Goal: Navigation & Orientation: Find specific page/section

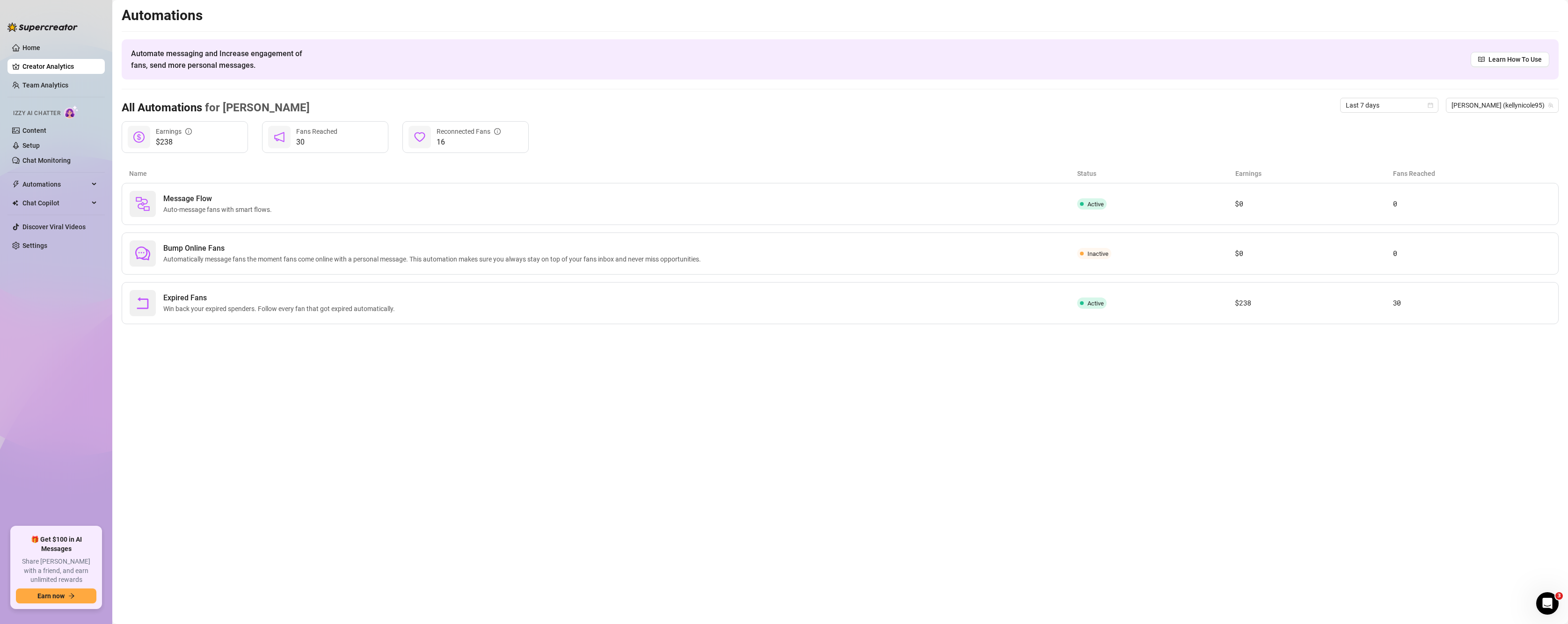
click at [314, 473] on main "Automations Automate messaging and Increase engagement of fans, send more perso…" at bounding box center [840, 312] width 1456 height 624
click at [61, 198] on span "Chat Copilot" at bounding box center [56, 203] width 67 height 15
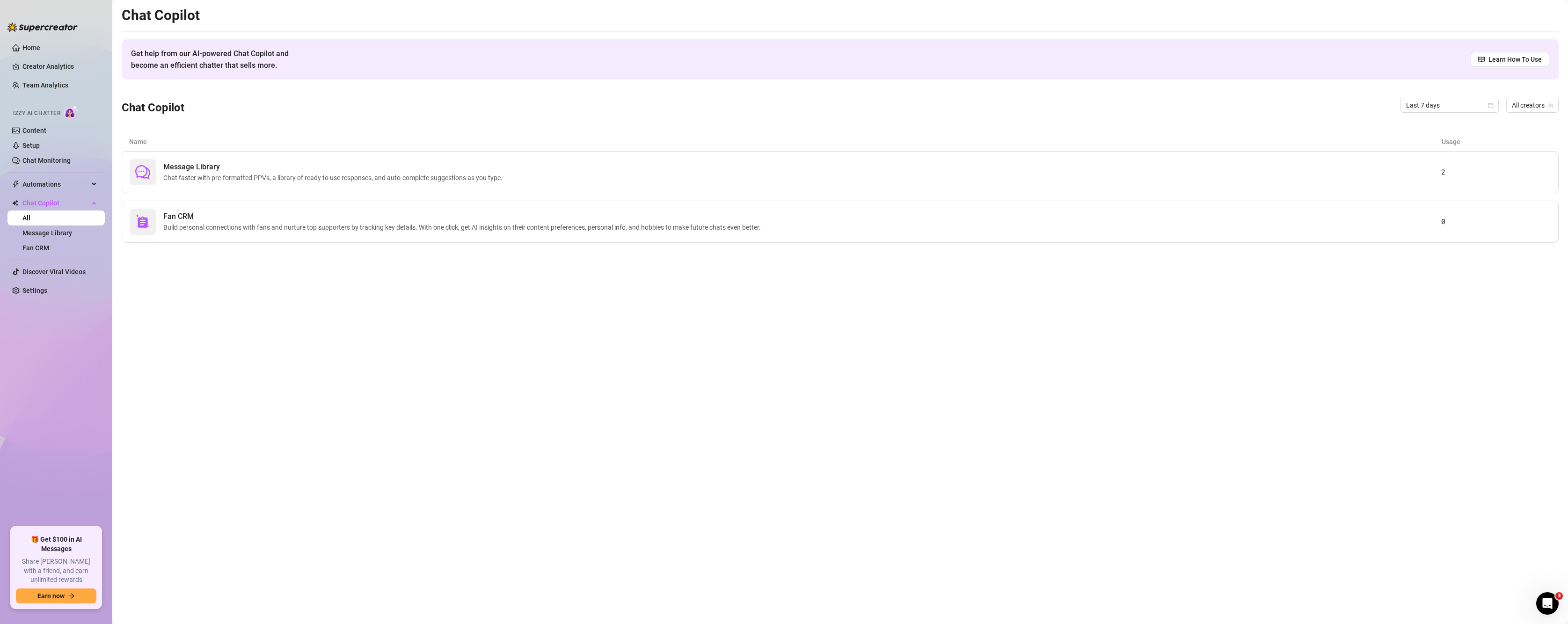
click at [487, 502] on main "Chat Copilot Get help from our AI-powered Chat Copilot and become an efficient …" at bounding box center [840, 312] width 1456 height 624
click at [46, 134] on link "Content" at bounding box center [34, 131] width 23 height 7
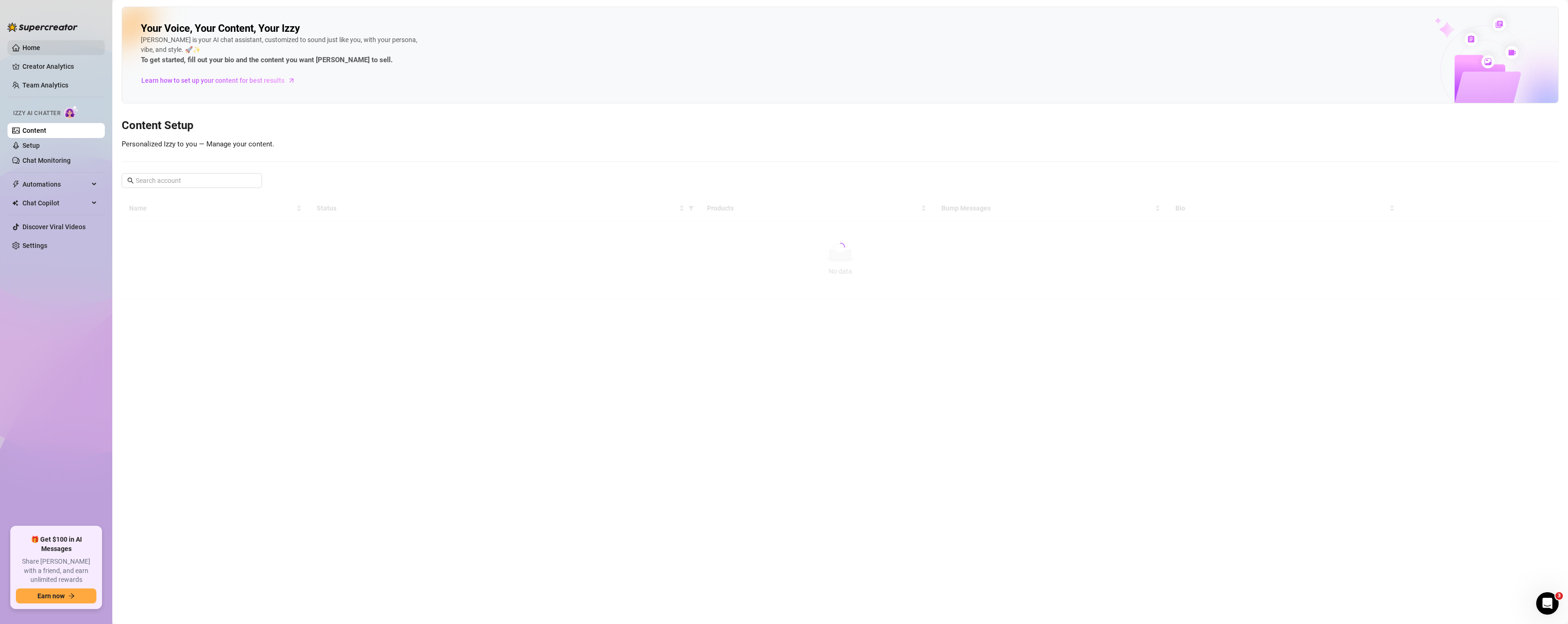
click at [28, 48] on link "Home" at bounding box center [32, 48] width 18 height 7
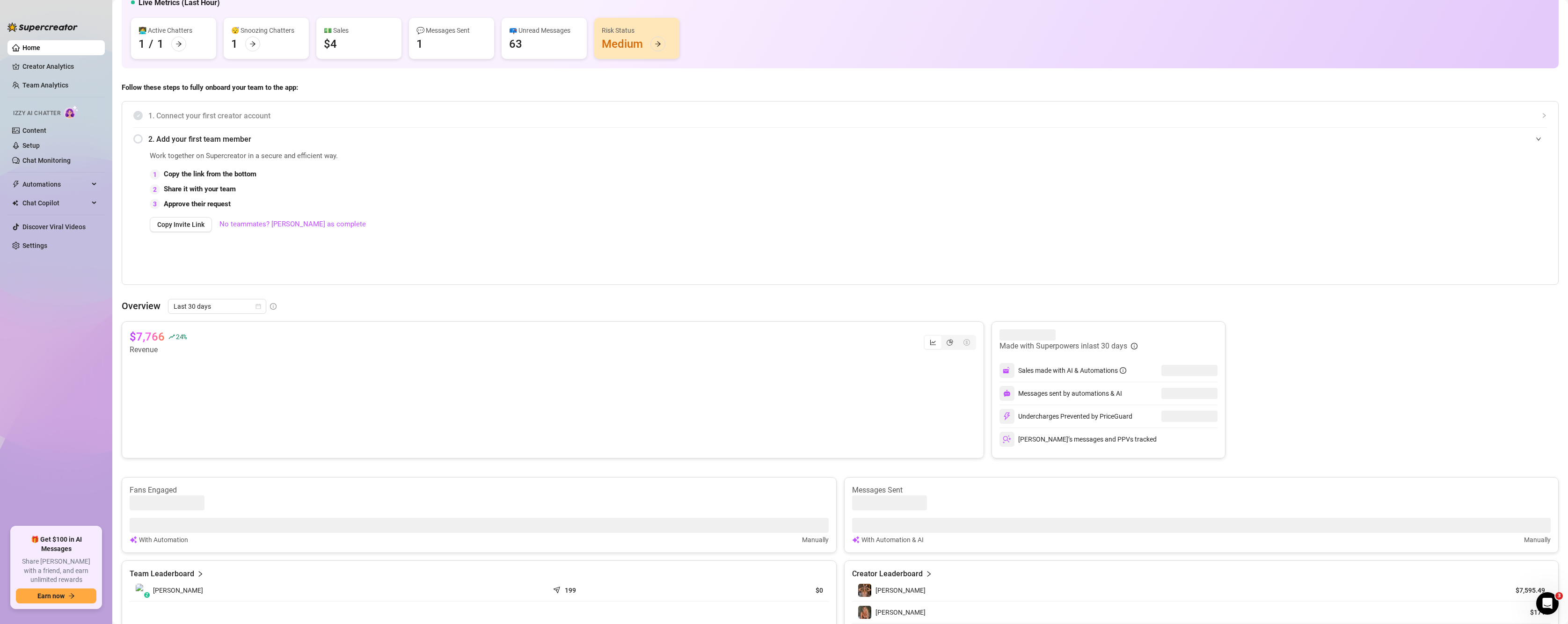
scroll to position [295, 0]
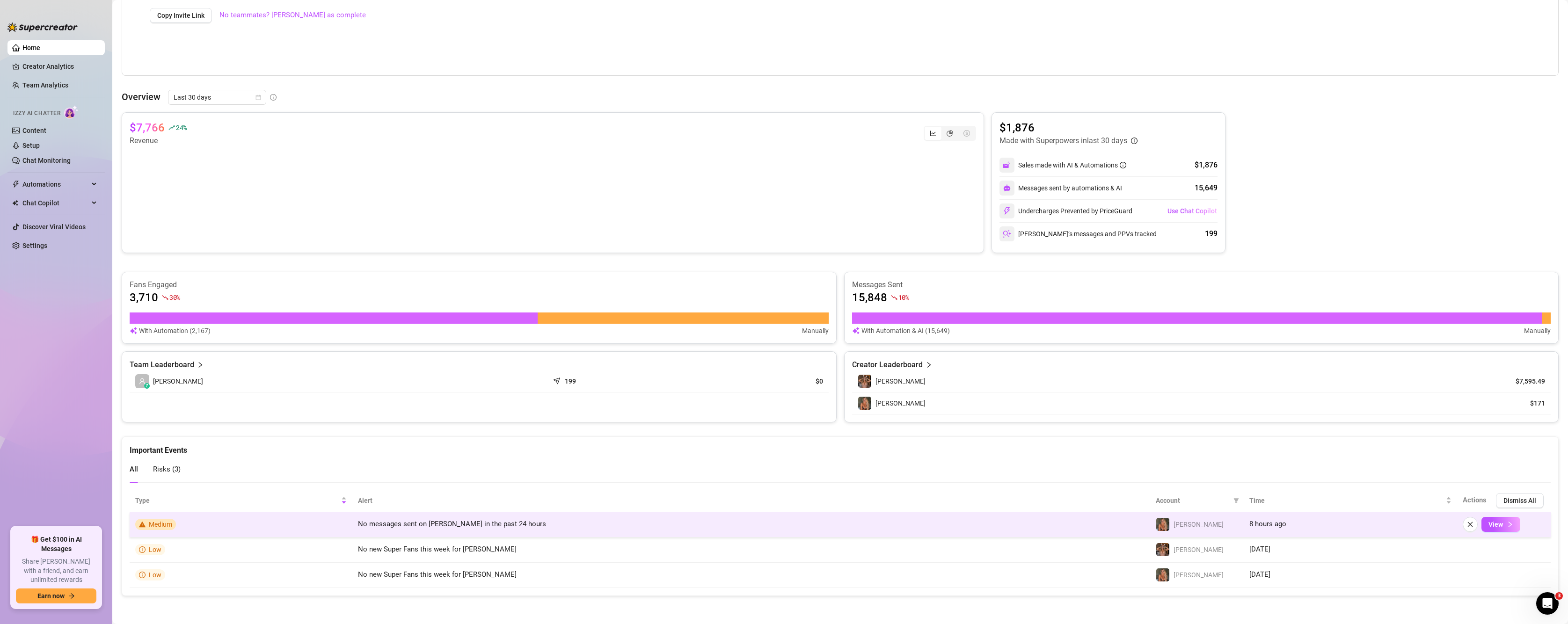
click at [291, 525] on td "Medium" at bounding box center [241, 525] width 223 height 25
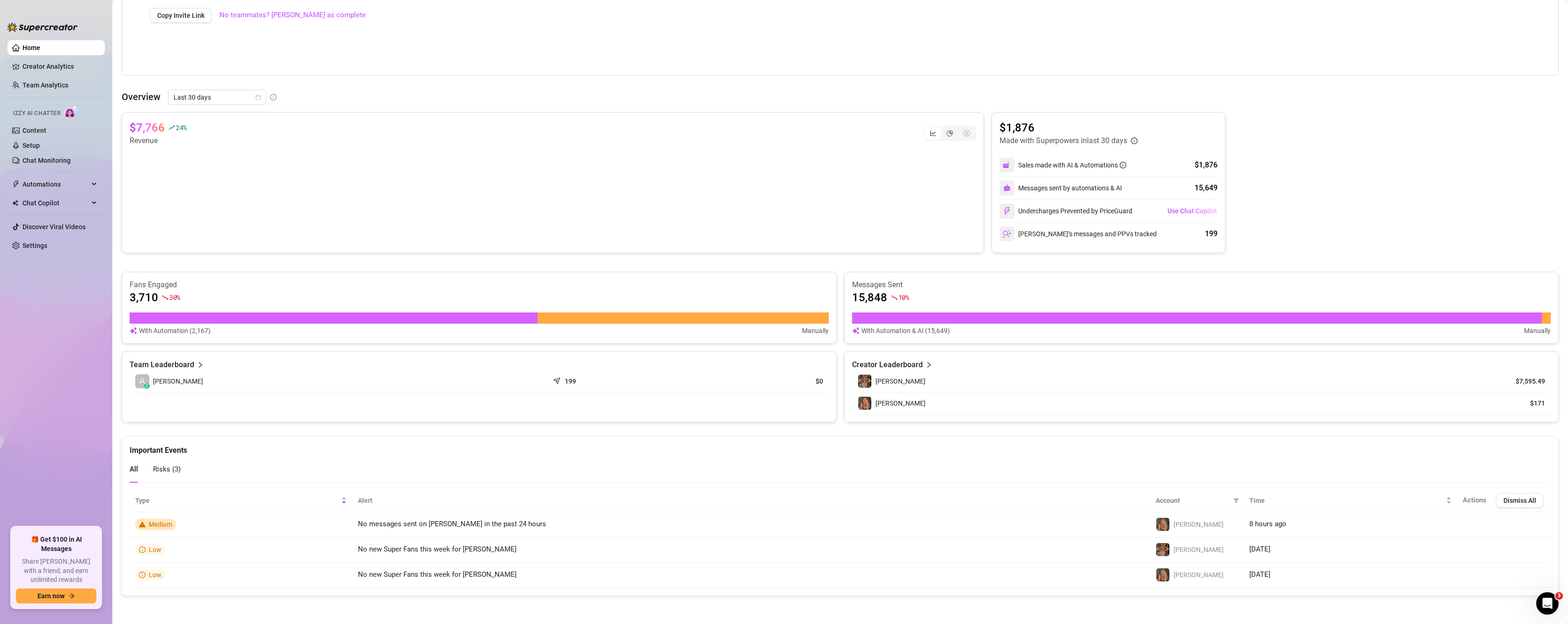
click at [173, 379] on span "[PERSON_NAME]" at bounding box center [178, 381] width 50 height 10
click at [915, 364] on article "Creator Leaderboard" at bounding box center [887, 364] width 70 height 11
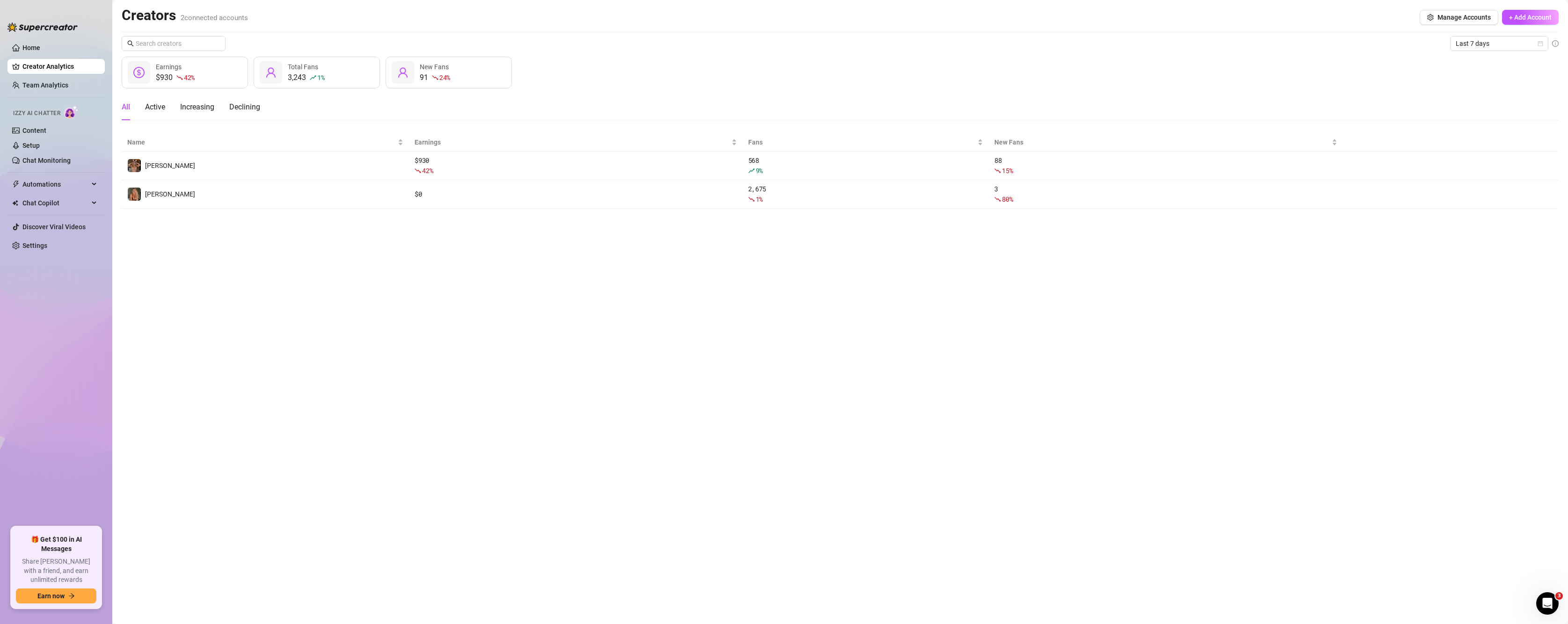
drag, startPoint x: 555, startPoint y: 170, endPoint x: 280, endPoint y: 242, distance: 284.3
click at [320, 248] on main "Creators 2 connected accounts Manage Accounts + Add Account Last 7 days $930 42…" at bounding box center [840, 312] width 1456 height 624
